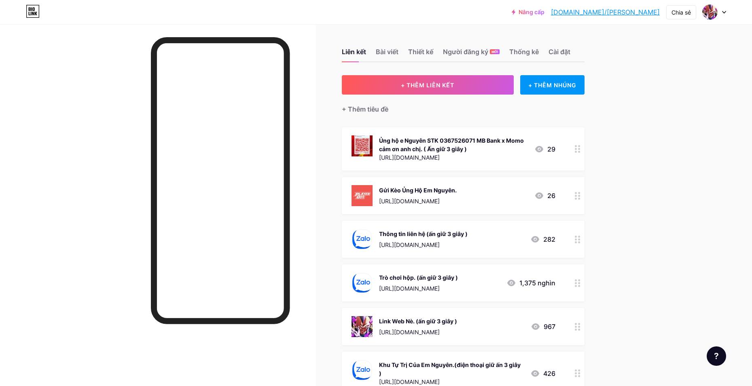
click at [575, 328] on div at bounding box center [578, 326] width 14 height 37
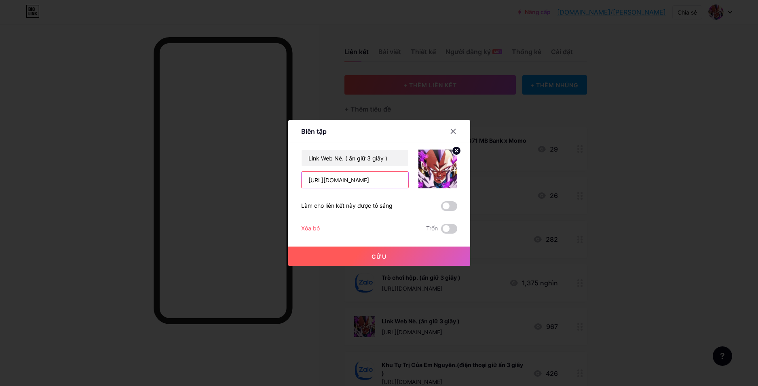
click at [343, 185] on input "https://ngocrongred.com/" at bounding box center [355, 180] width 107 height 16
type input "[URL][DOMAIN_NAME]"
click at [353, 254] on button "Cứu" at bounding box center [379, 256] width 182 height 19
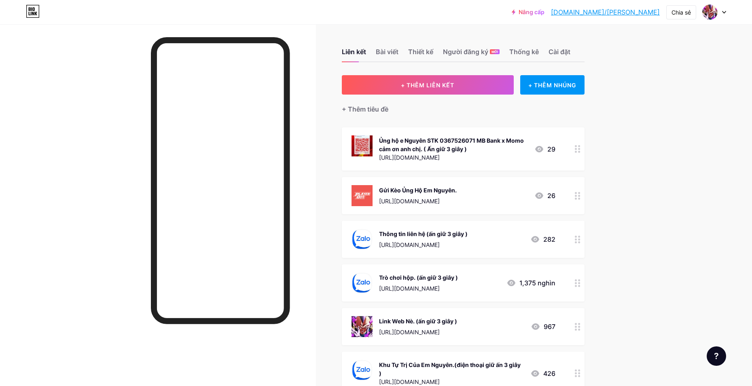
click at [586, 281] on div "Liên kết Bài viết Thiết kế Người đăng ký MỚI Thống kê Cài đặt + THÊM LIÊN KẾT +…" at bounding box center [309, 278] width 618 height 509
click at [584, 283] on div at bounding box center [578, 282] width 14 height 37
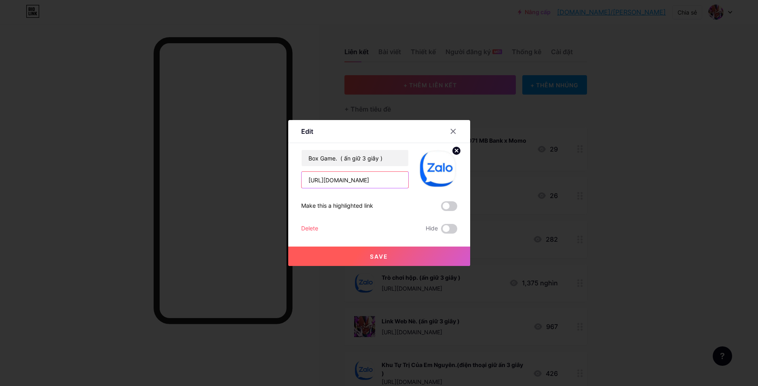
click at [334, 175] on input "https://zalo.me/g/ucavqa705" at bounding box center [355, 180] width 107 height 16
paste input "qrqoko184"
type input "[URL][DOMAIN_NAME]"
click at [355, 255] on button "Cứu" at bounding box center [379, 256] width 182 height 19
